Goal: Task Accomplishment & Management: Complete application form

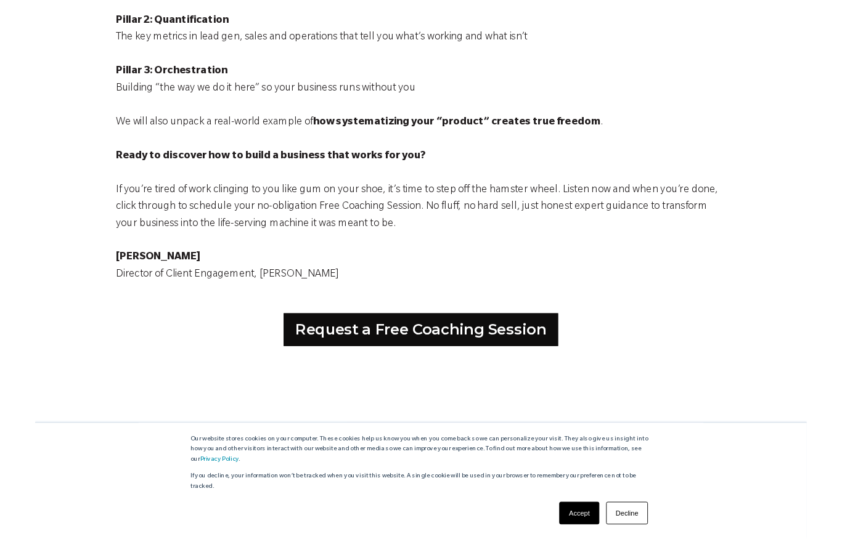
scroll to position [640, 0]
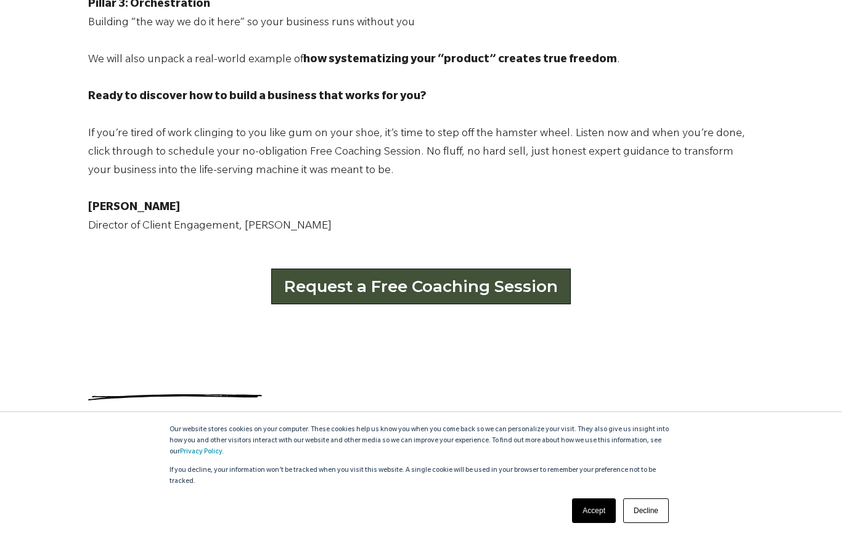
click at [446, 295] on link "Request a Free Coaching Session" at bounding box center [421, 287] width 300 height 36
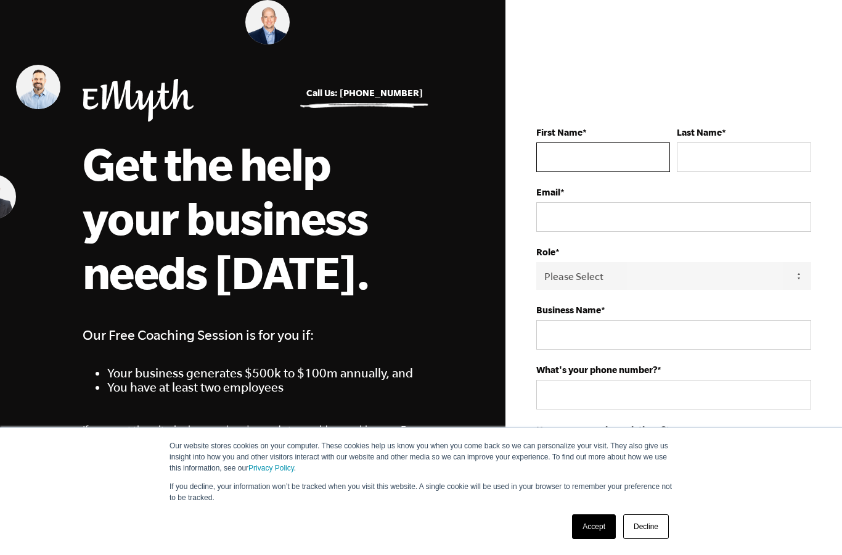
click at [600, 167] on input "First Name *" at bounding box center [603, 157] width 134 height 30
type input "[PERSON_NAME]"
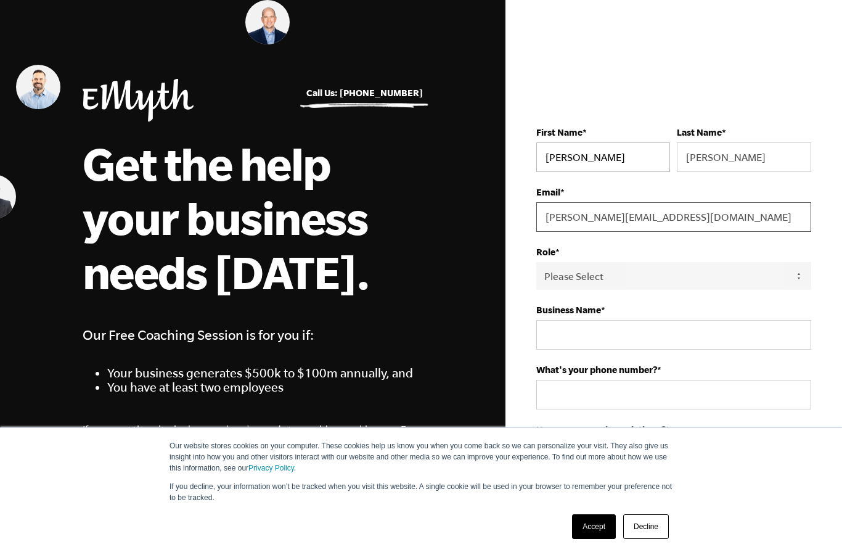
type input "[PERSON_NAME][EMAIL_ADDRESS][DOMAIN_NAME]"
select select "Owner"
click at [558, 338] on input "Business Name *" at bounding box center [673, 335] width 275 height 30
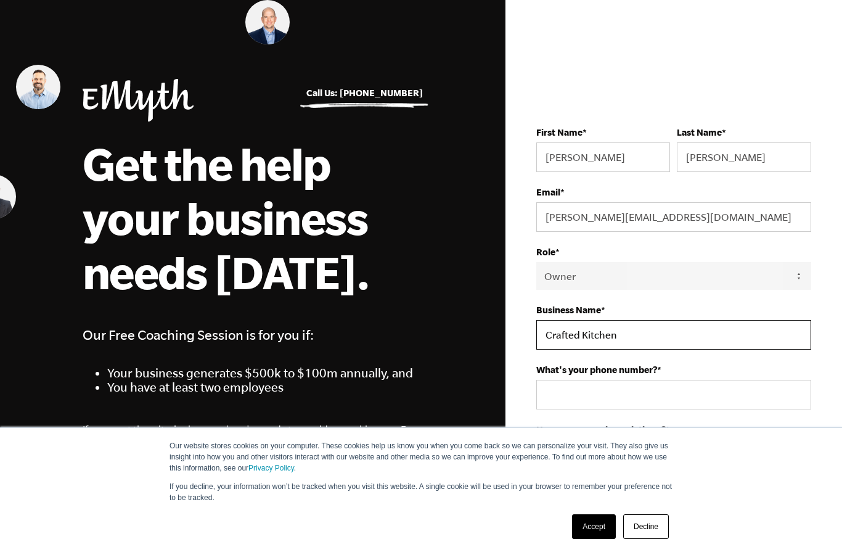
type input "Crafted Kitchen"
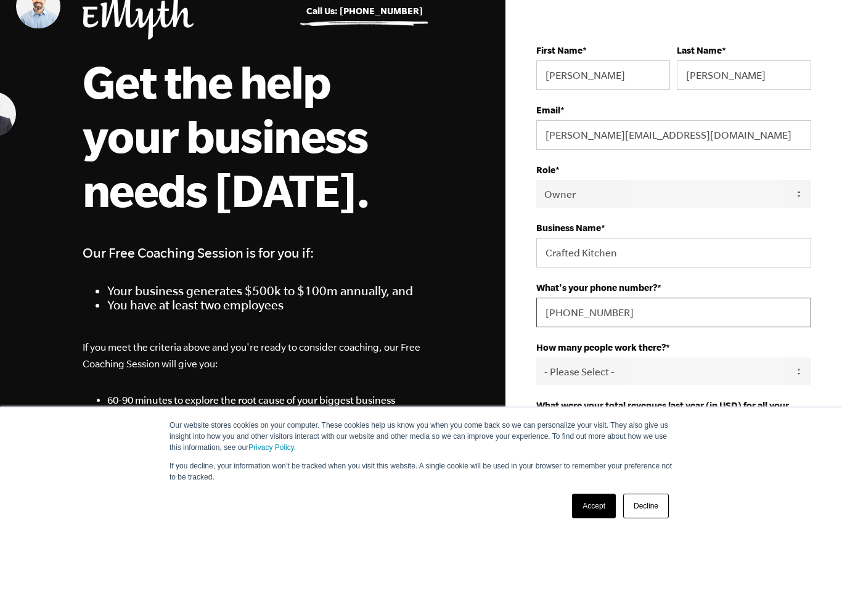
scroll to position [17, 0]
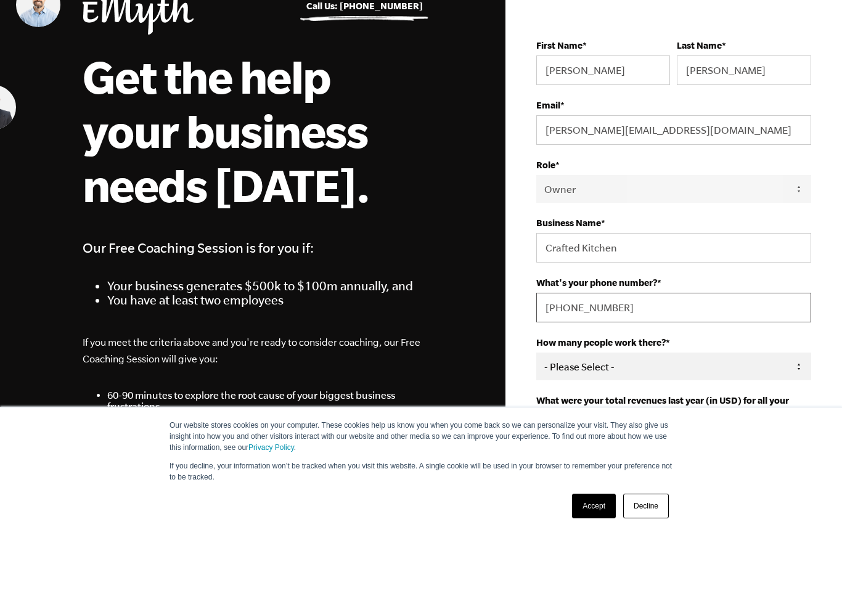
type input "[PHONE_NUMBER]"
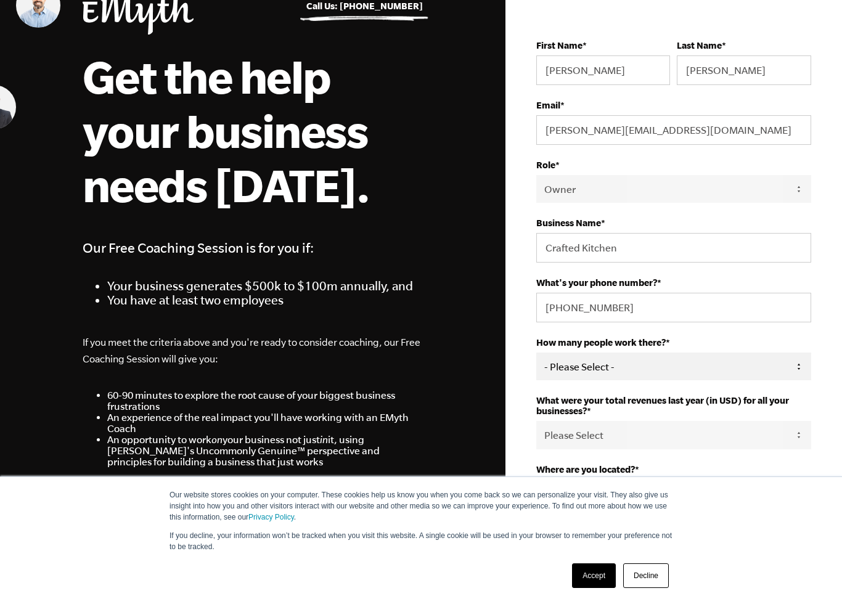
select select "4-9"
click at [650, 554] on link "Decline" at bounding box center [646, 575] width 46 height 25
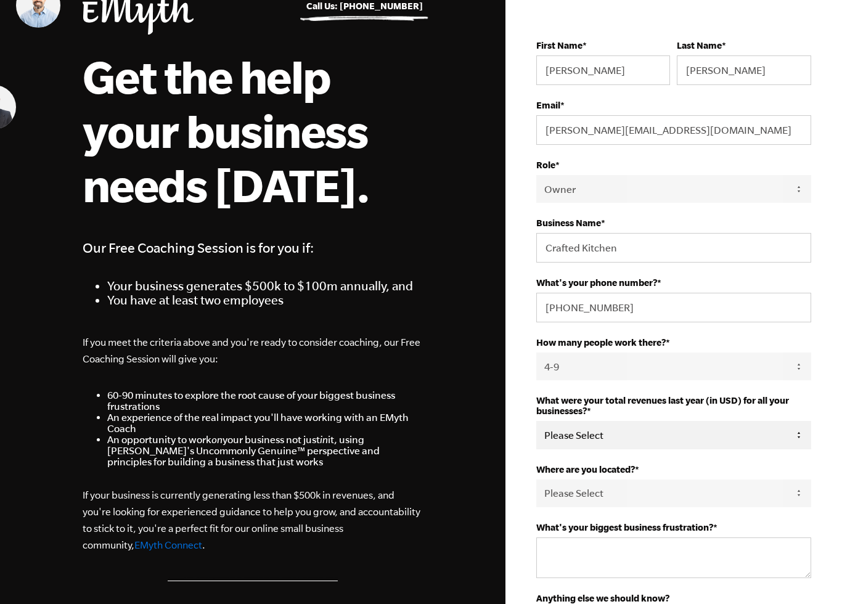
select select "751-1M"
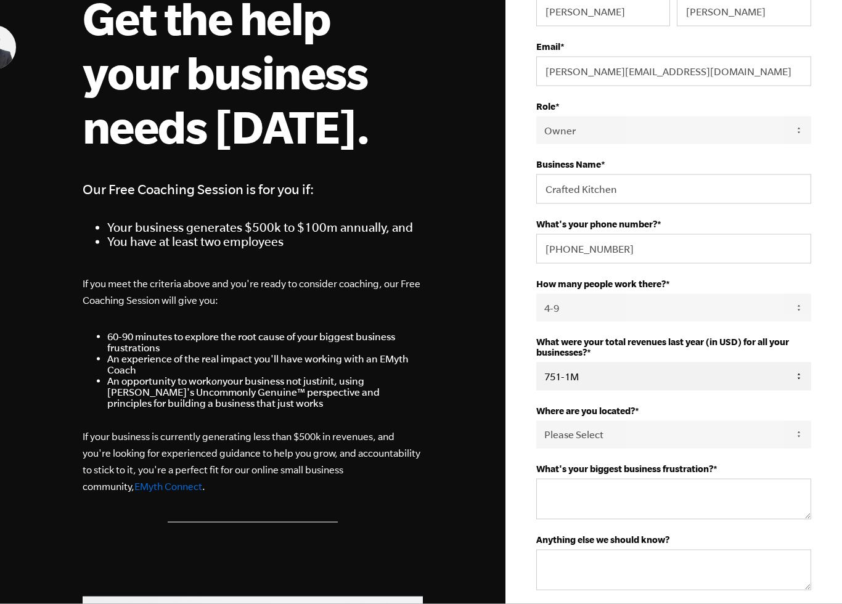
scroll to position [146, 0]
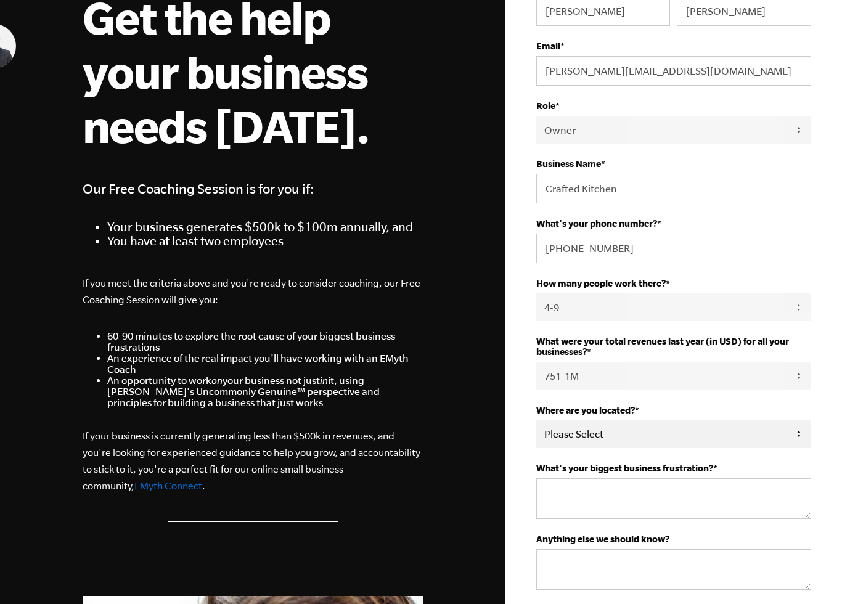
select select "[GEOGRAPHIC_DATA]"
click at [549, 497] on textarea "What's your biggest business frustration? *" at bounding box center [673, 498] width 275 height 41
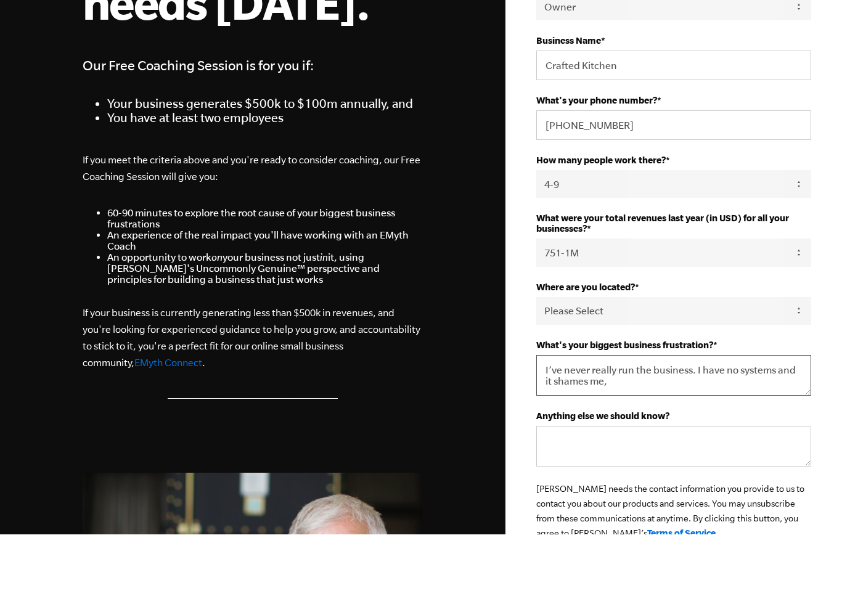
scroll to position [200, 0]
type textarea "I’ve never really run the business. I have no systems and it shames me,"
click at [541, 495] on textarea "Anything else we should know?" at bounding box center [673, 515] width 275 height 41
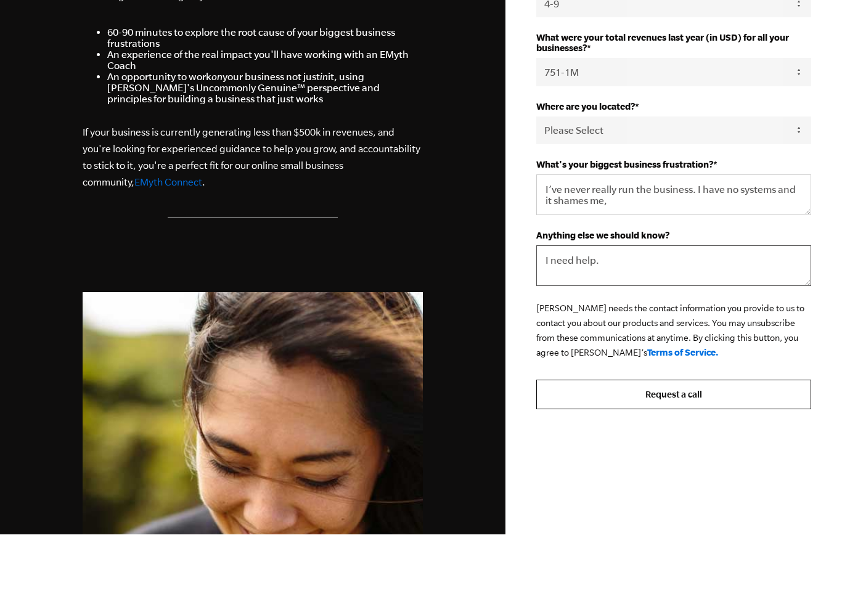
scroll to position [387, 0]
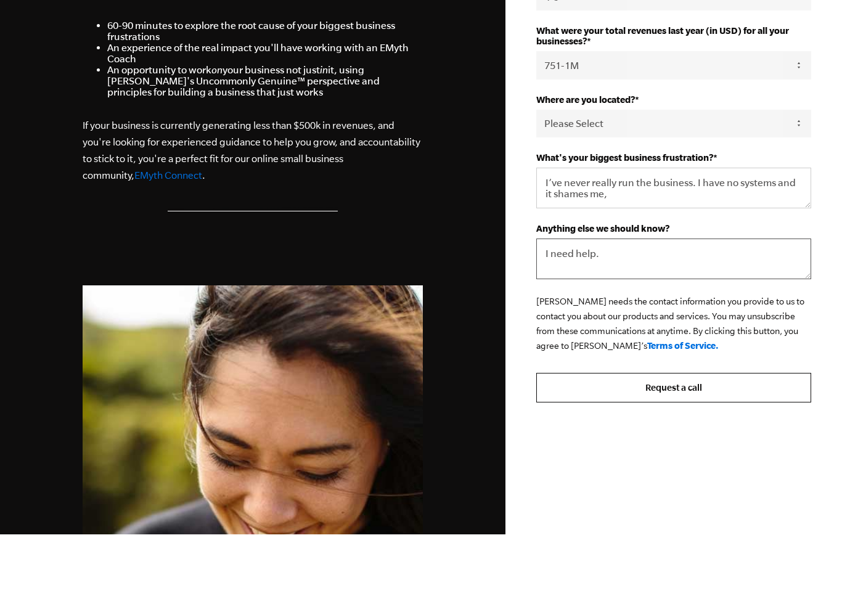
type textarea "I need help."
click at [670, 443] on input "Request a call" at bounding box center [673, 458] width 275 height 30
